Goal: Task Accomplishment & Management: Use online tool/utility

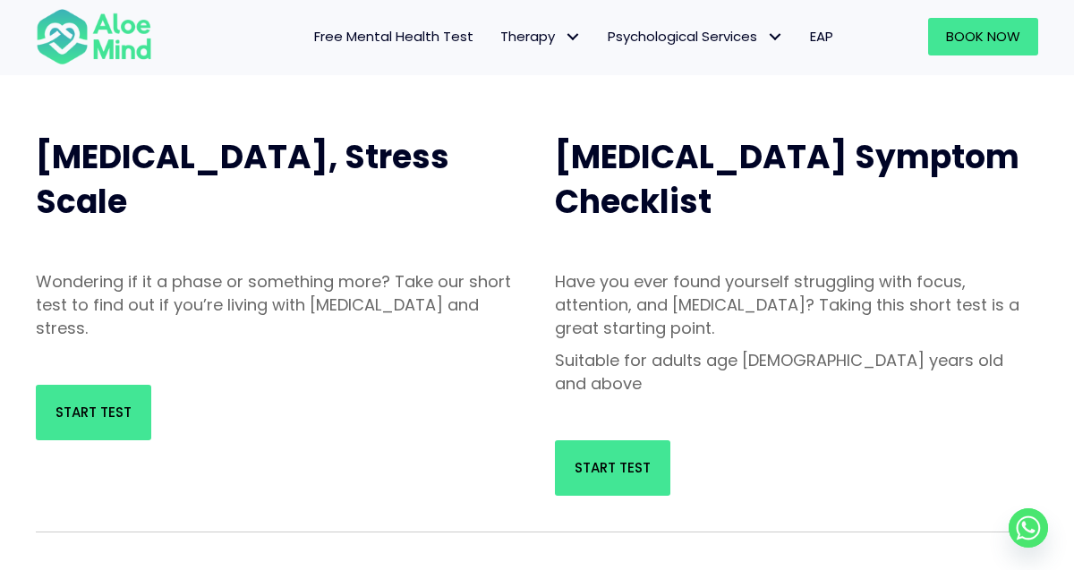
scroll to position [161, 0]
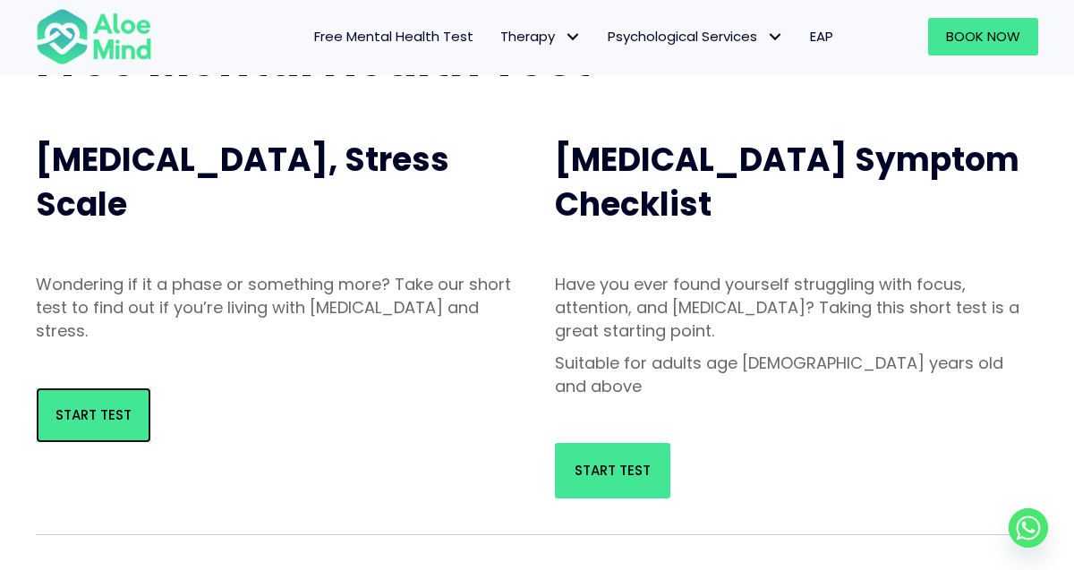
click at [136, 408] on link "Start Test" at bounding box center [93, 414] width 115 height 55
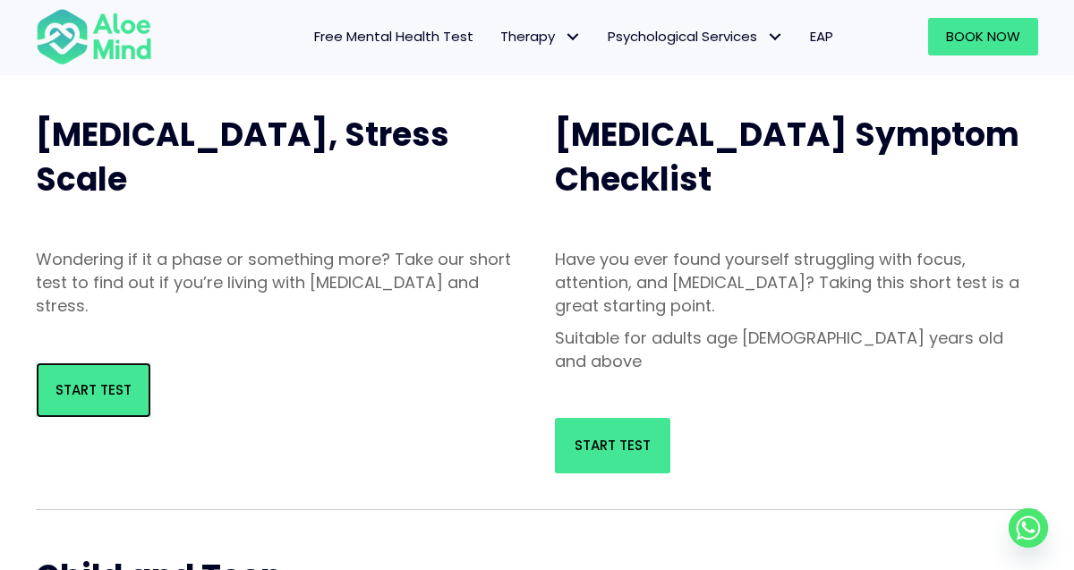
scroll to position [218, 0]
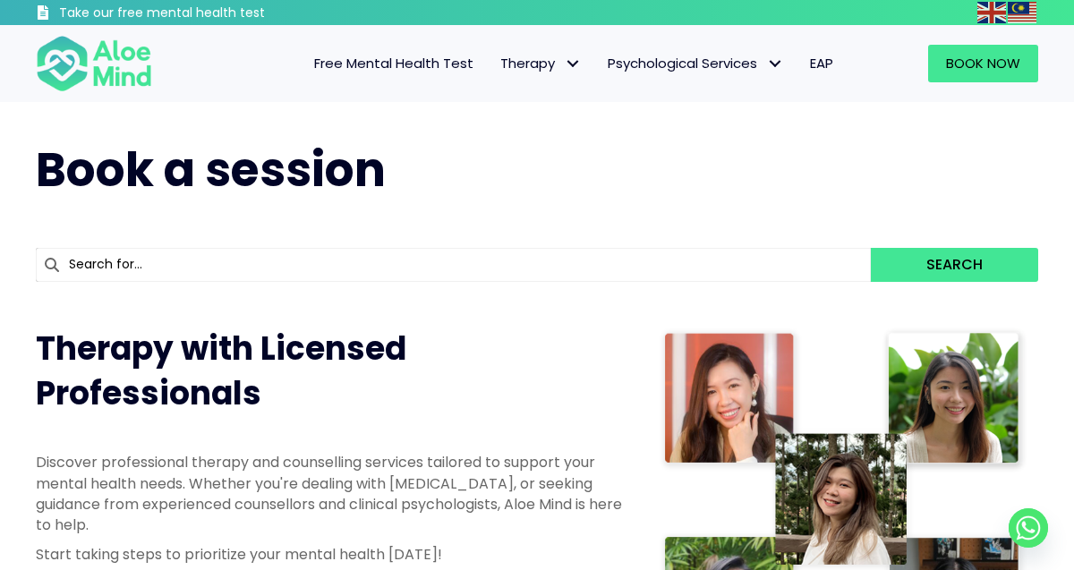
click at [415, 65] on span "Free Mental Health Test" at bounding box center [393, 63] width 159 height 19
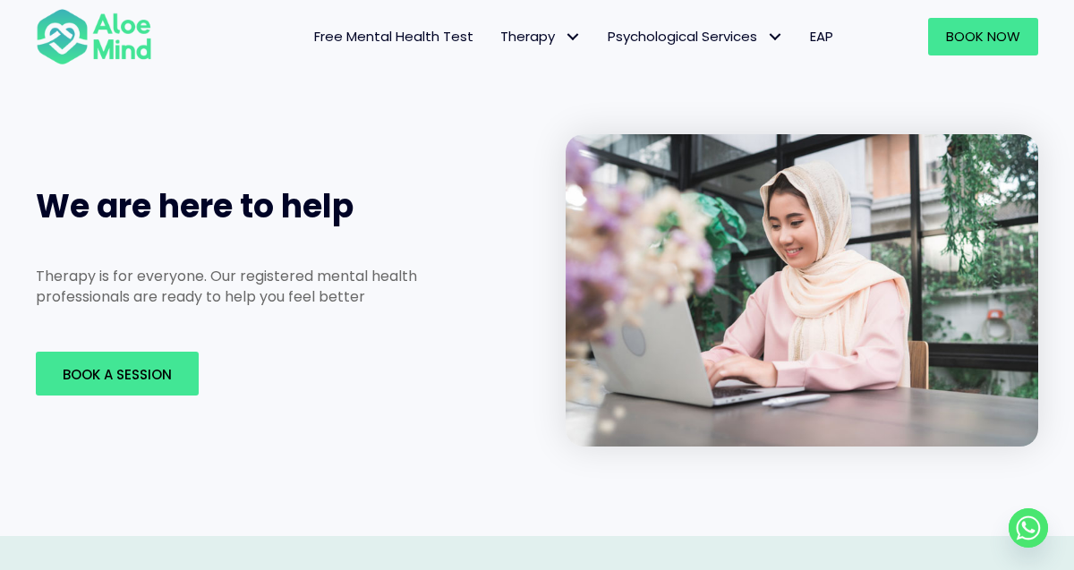
scroll to position [2670, 0]
